Goal: Task Accomplishment & Management: Use online tool/utility

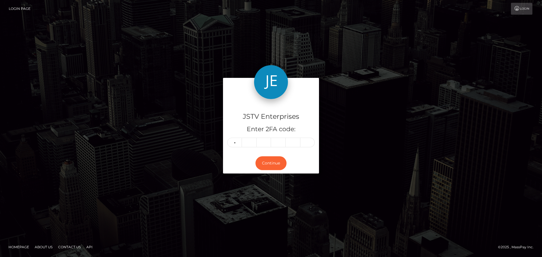
type input "6"
type input "8"
type input "5"
type input "9"
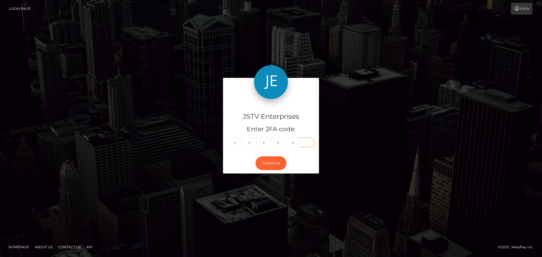
type input "1"
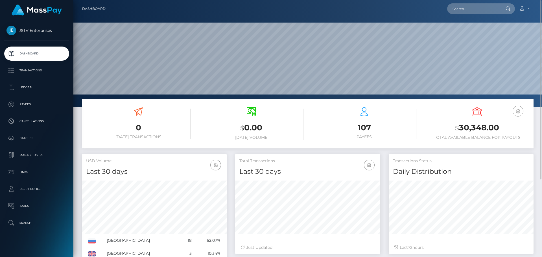
scroll to position [0, 0]
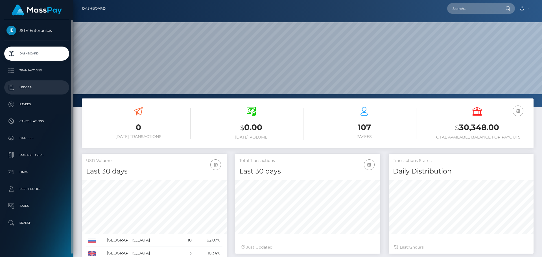
click at [29, 87] on p "Ledger" at bounding box center [36, 87] width 60 height 8
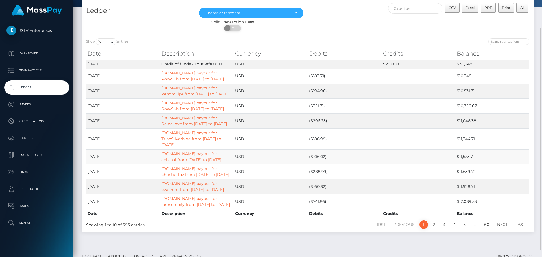
scroll to position [31, 0]
